Goal: Task Accomplishment & Management: Use online tool/utility

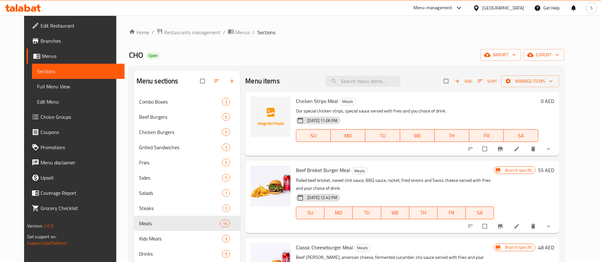
click at [437, 6] on div "Menu-management" at bounding box center [432, 8] width 39 height 8
click at [259, 40] on div "Home / Restaurants management / Menus / Sections CHO Open import export Menu se…" at bounding box center [347, 183] width 436 height 310
click at [168, 31] on span "Restaurants management" at bounding box center [192, 33] width 56 height 8
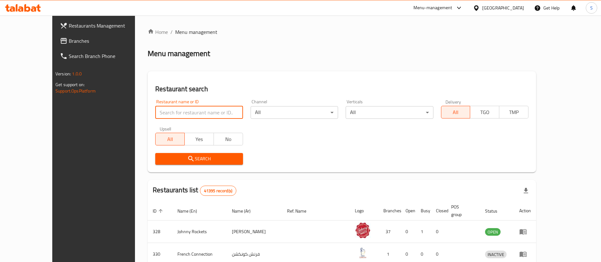
click at [164, 110] on input "search" at bounding box center [198, 112] width 87 height 13
paste input "667470"
type input "667470"
click button "Search" at bounding box center [198, 159] width 87 height 12
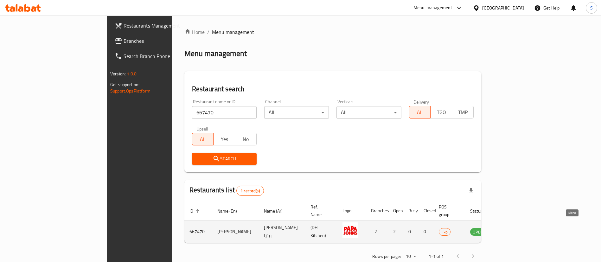
click at [511, 228] on icon "enhanced table" at bounding box center [507, 232] width 8 height 8
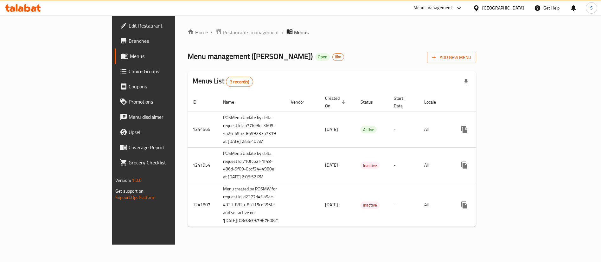
click at [129, 44] on span "Branches" at bounding box center [168, 41] width 79 height 8
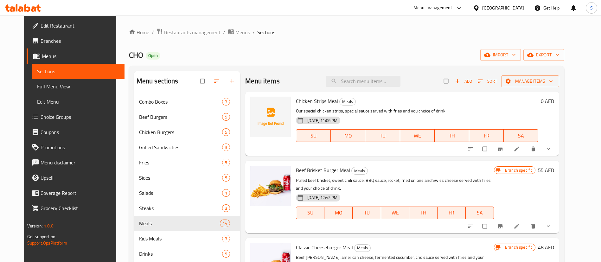
click at [438, 4] on div "Menu-management" at bounding box center [432, 8] width 39 height 8
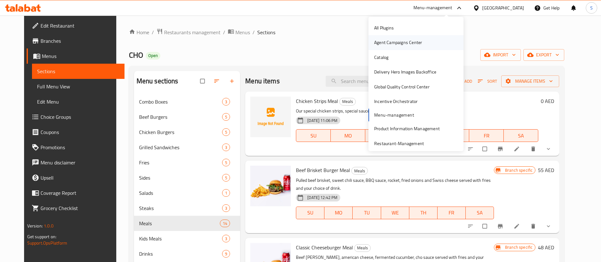
click at [392, 39] on div "Agent Campaigns Center" at bounding box center [398, 42] width 48 height 7
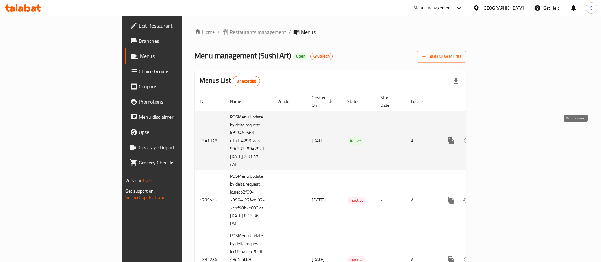
click at [500, 138] on icon "enhanced table" at bounding box center [497, 141] width 6 height 6
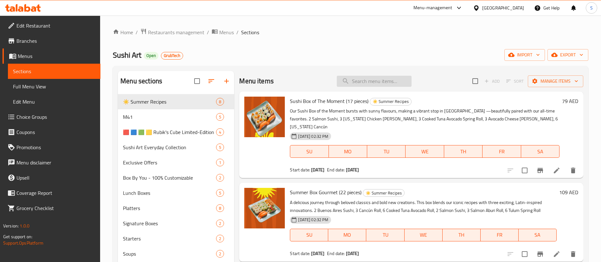
click at [380, 83] on input "search" at bounding box center [374, 81] width 75 height 11
paste input "Little Salmon 9 pcs"
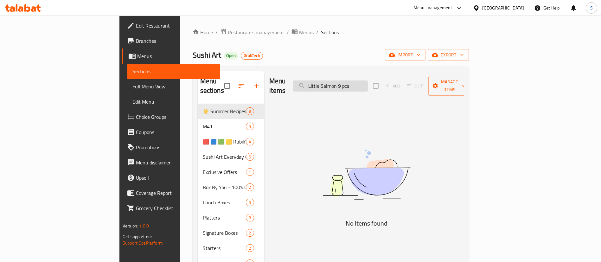
click at [368, 81] on input "Little Salmon 9 pcs" at bounding box center [330, 85] width 75 height 11
drag, startPoint x: 380, startPoint y: 81, endPoint x: 420, endPoint y: 85, distance: 40.7
click at [420, 85] on div "Menu items Little Salmon 9 pcs Add Sort Manage items" at bounding box center [366, 86] width 195 height 30
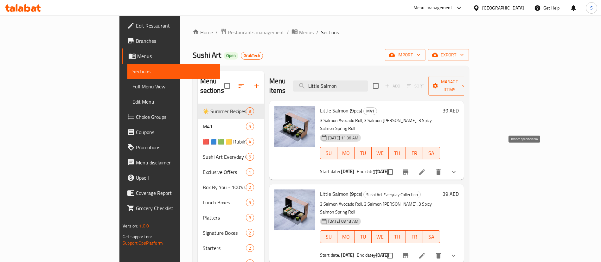
type input "Little Salmon"
click at [409, 168] on icon "Branch-specific-item" at bounding box center [406, 172] width 8 height 8
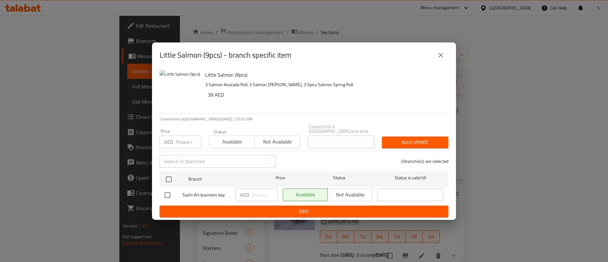
click at [434, 55] on button "close" at bounding box center [440, 55] width 15 height 15
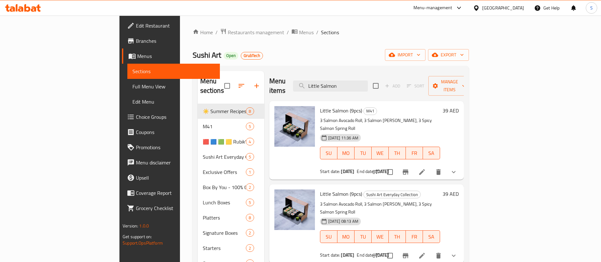
drag, startPoint x: 358, startPoint y: 154, endPoint x: 389, endPoint y: 155, distance: 31.4
click at [389, 168] on div "Start date: 12-06-2025 End date: 12-06-2125" at bounding box center [380, 171] width 120 height 6
click at [320, 106] on span "Little Salmon (9pcs)" at bounding box center [341, 111] width 42 height 10
click at [136, 41] on span "Branches" at bounding box center [175, 41] width 79 height 8
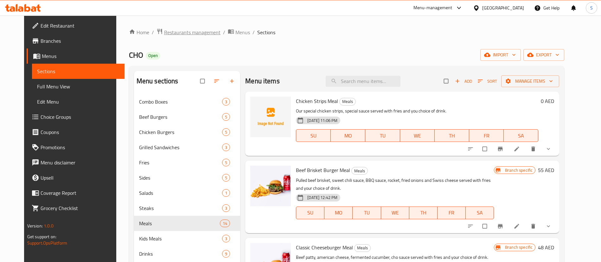
click at [183, 33] on span "Restaurants management" at bounding box center [192, 33] width 56 height 8
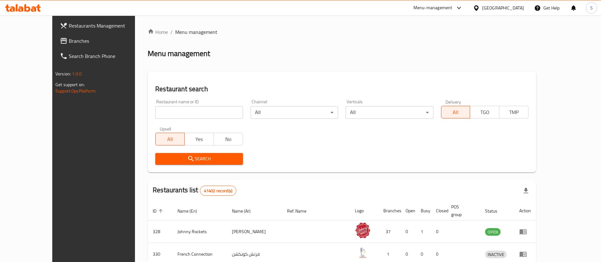
click at [186, 108] on input "search" at bounding box center [198, 112] width 87 height 13
paste input "742826"
type input "742826"
click button "Search" at bounding box center [198, 159] width 87 height 12
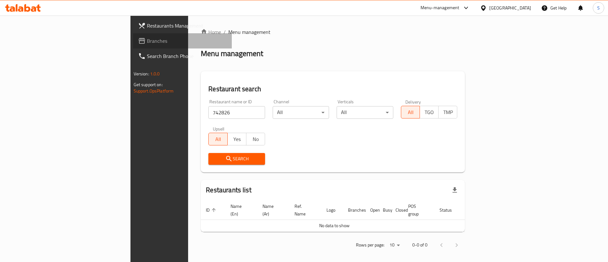
click at [147, 40] on span "Branches" at bounding box center [187, 41] width 80 height 8
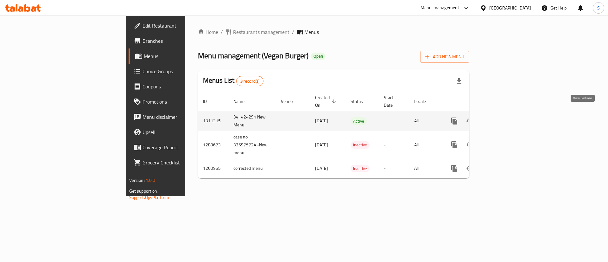
click at [504, 117] on icon "enhanced table" at bounding box center [500, 121] width 8 height 8
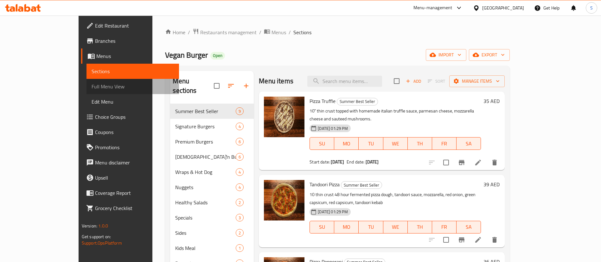
click at [92, 90] on span "Full Menu View" at bounding box center [133, 87] width 82 height 8
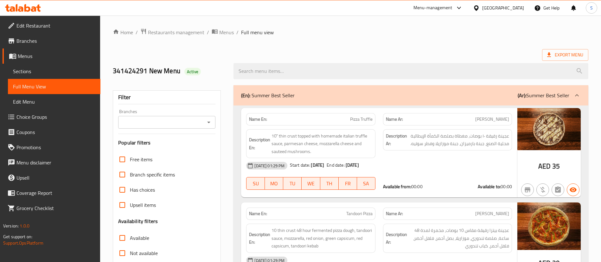
click at [405, 161] on div "[DATE] 01:29 PM Start date: [DATE] End date: [DATE]" at bounding box center [378, 165] width 273 height 15
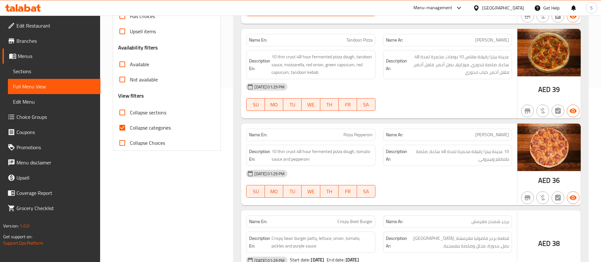
scroll to position [190, 0]
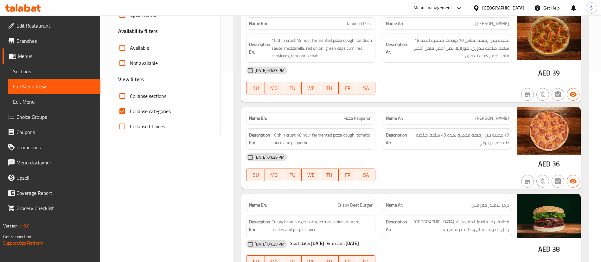
click at [125, 109] on input "Collapse categories" at bounding box center [122, 111] width 15 height 15
checkbox input "false"
click at [383, 136] on div "Description Ar: 10 عجينة بيتزا رقيقة مخمرة لمدة 48 ساعة، صلصة طماطم وبيبروني" at bounding box center [447, 138] width 129 height 21
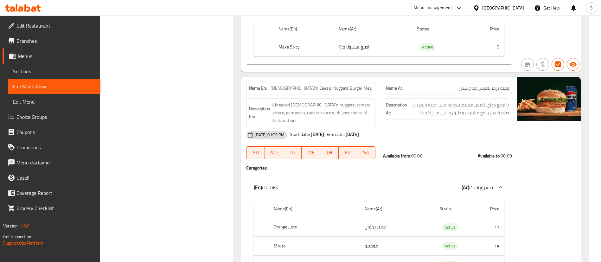
scroll to position [5697, 0]
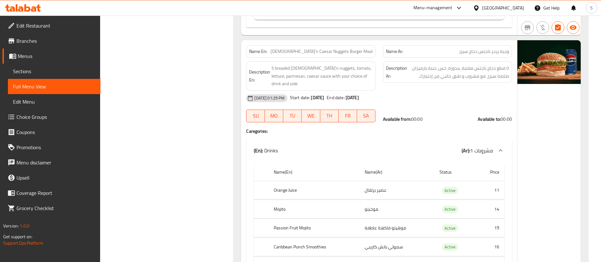
click at [484, 146] on span "مشروبات 1" at bounding box center [481, 151] width 23 height 10
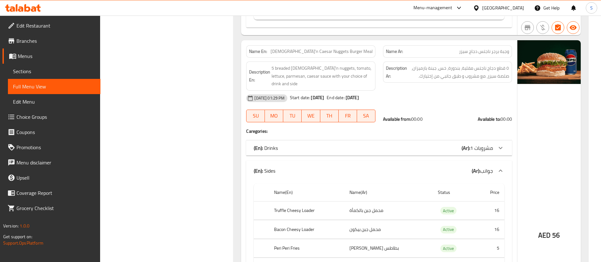
click at [492, 166] on span "جوانب" at bounding box center [486, 171] width 13 height 10
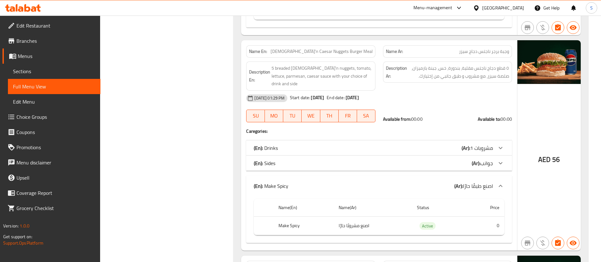
click at [475, 181] on span "اصنع طبقًا حارًا" at bounding box center [478, 186] width 30 height 10
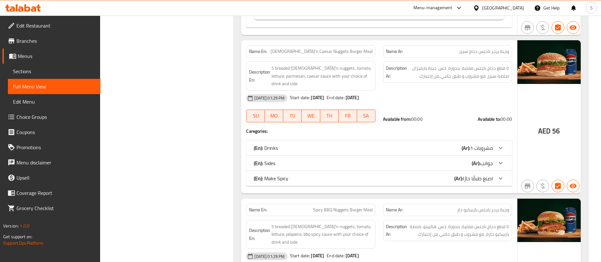
click at [482, 171] on div "(En): Make Spicy (Ar): اصنع طبقًا حارًا" at bounding box center [379, 178] width 266 height 15
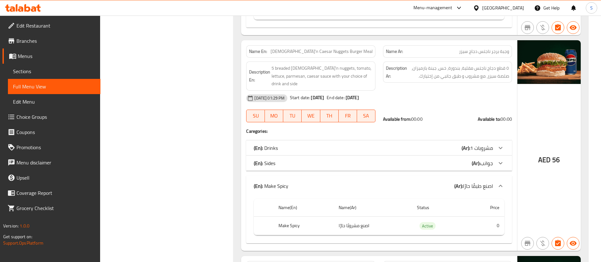
click at [481, 158] on span "جوانب" at bounding box center [486, 163] width 13 height 10
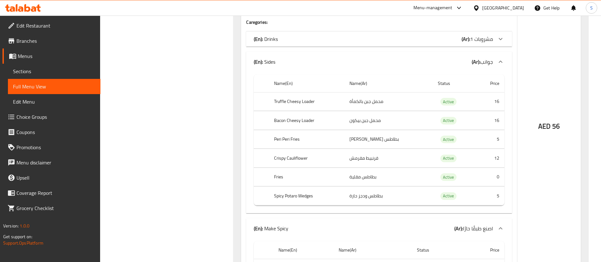
scroll to position [5792, 0]
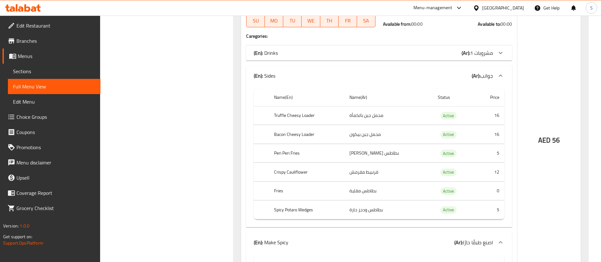
click at [305, 125] on th "Bacon Cheesy Loader" at bounding box center [306, 134] width 75 height 19
click at [301, 125] on th "Bacon Cheesy Loader" at bounding box center [306, 134] width 75 height 19
click at [480, 48] on span "مشروبات 1" at bounding box center [481, 53] width 23 height 10
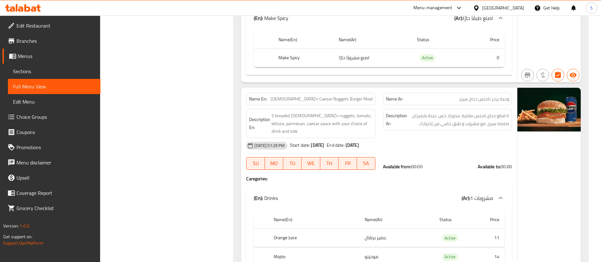
scroll to position [5790, 0]
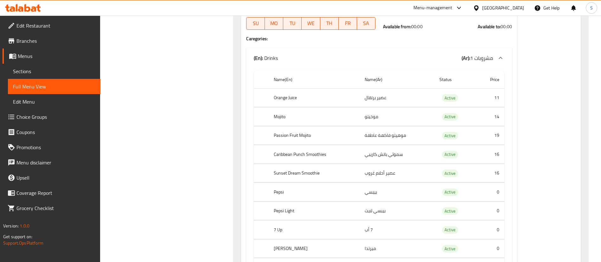
click at [368, 126] on td "موهيتو فاكهة عاطفة" at bounding box center [397, 135] width 75 height 19
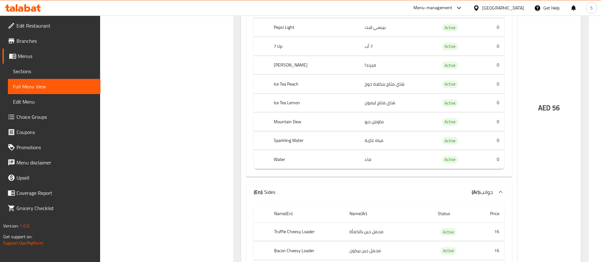
scroll to position [6075, 0]
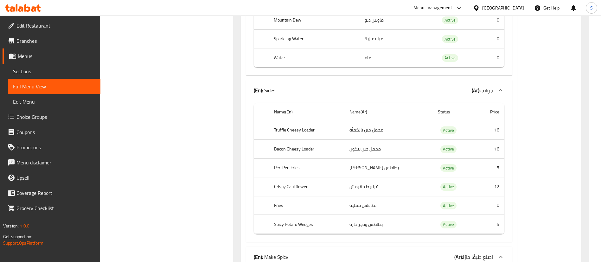
click at [276, 140] on th "Bacon Cheesy Loader" at bounding box center [306, 149] width 75 height 19
copy th "Bacon"
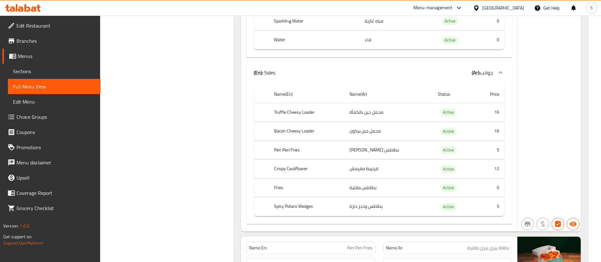
scroll to position [1310, 0]
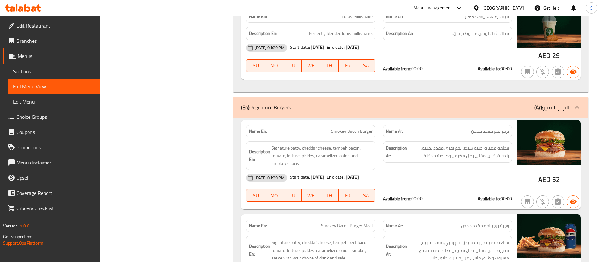
click at [351, 131] on span "Smokey Bacon Burger" at bounding box center [352, 131] width 42 height 7
copy span "Bacon"
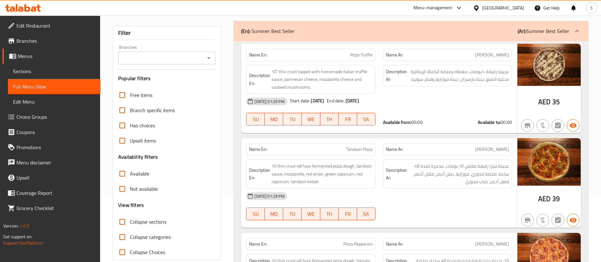
scroll to position [0, 0]
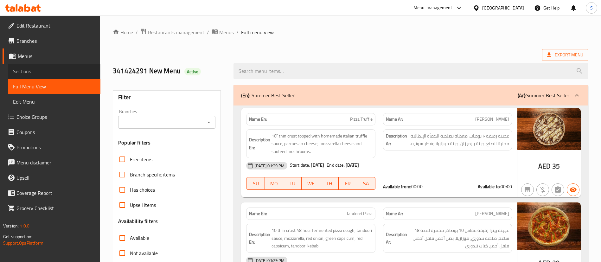
click at [27, 67] on span "Sections" at bounding box center [54, 71] width 82 height 8
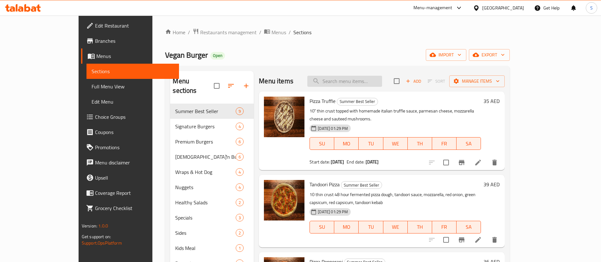
click at [359, 81] on input "search" at bounding box center [344, 81] width 75 height 11
paste input "Caesar Burger Meal"
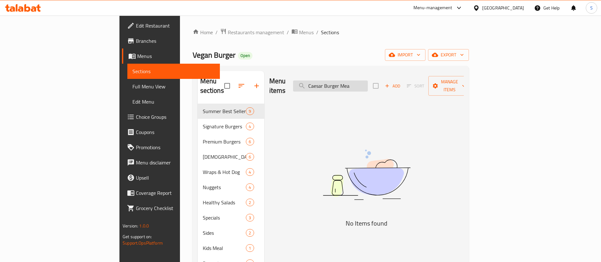
drag, startPoint x: 351, startPoint y: 81, endPoint x: 342, endPoint y: 78, distance: 9.9
click at [342, 80] on input "Caesar Burger Mea" at bounding box center [330, 85] width 75 height 11
click at [368, 80] on input "Caesar Burger Mea" at bounding box center [330, 85] width 75 height 11
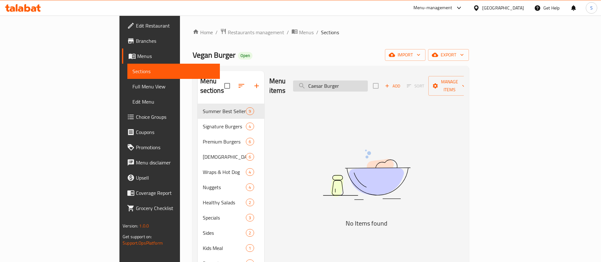
click at [365, 80] on input "Caesar Burger" at bounding box center [330, 85] width 75 height 11
click at [366, 81] on input "Caesar Burger" at bounding box center [330, 85] width 75 height 11
drag, startPoint x: 373, startPoint y: 81, endPoint x: 402, endPoint y: 84, distance: 29.0
click at [368, 84] on input "Caesar Burger" at bounding box center [330, 85] width 75 height 11
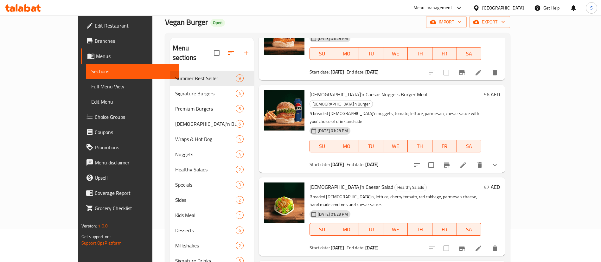
scroll to position [48, 0]
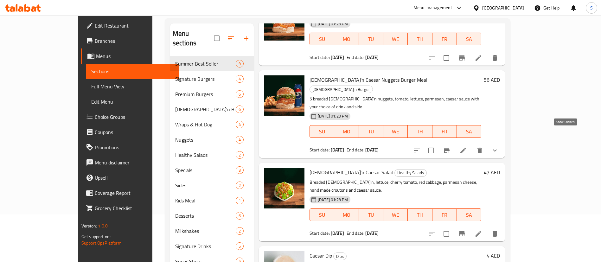
click at [499, 147] on icon "show more" at bounding box center [495, 151] width 8 height 8
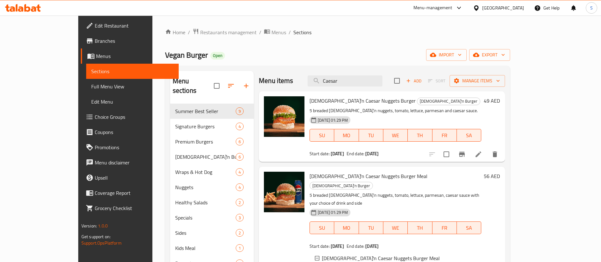
scroll to position [0, 0]
click at [382, 81] on input "Caesar" at bounding box center [345, 81] width 75 height 11
paste input "Hot Dog"
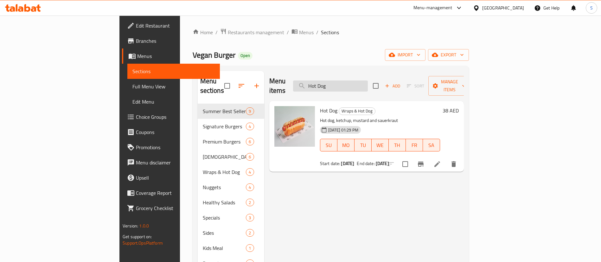
drag, startPoint x: 353, startPoint y: 83, endPoint x: 346, endPoint y: 86, distance: 7.5
click at [346, 86] on input "Hot Dog" at bounding box center [330, 85] width 75 height 11
click at [368, 80] on input "Hot Dog" at bounding box center [330, 85] width 75 height 11
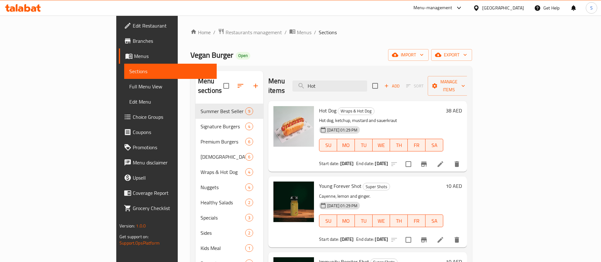
type input "Hot"
